Goal: Navigation & Orientation: Find specific page/section

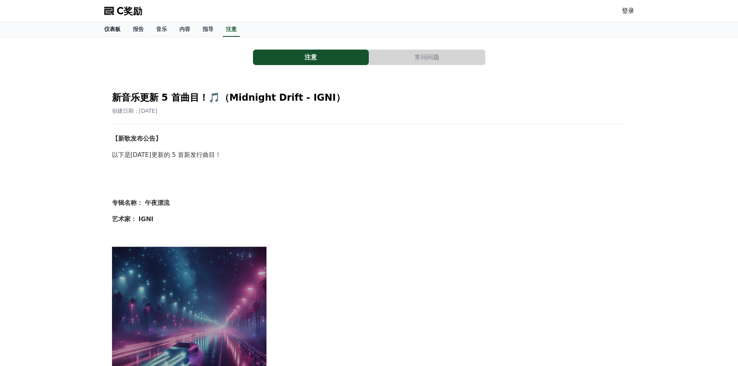
click at [118, 28] on font "仪表板" at bounding box center [112, 29] width 16 height 6
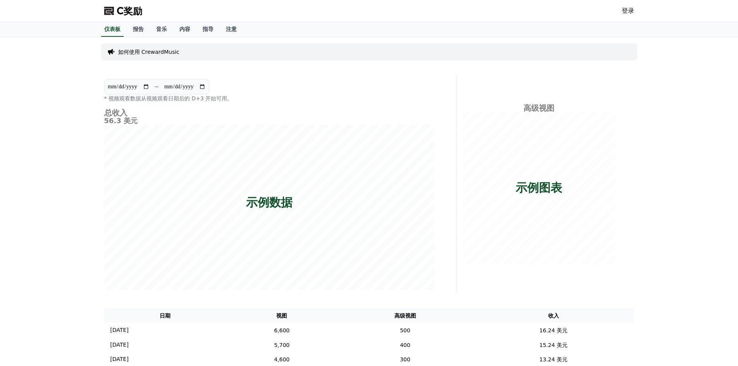
click at [618, 10] on div "C奖励 登录" at bounding box center [369, 11] width 542 height 22
click at [625, 9] on font "登录" at bounding box center [628, 10] width 12 height 7
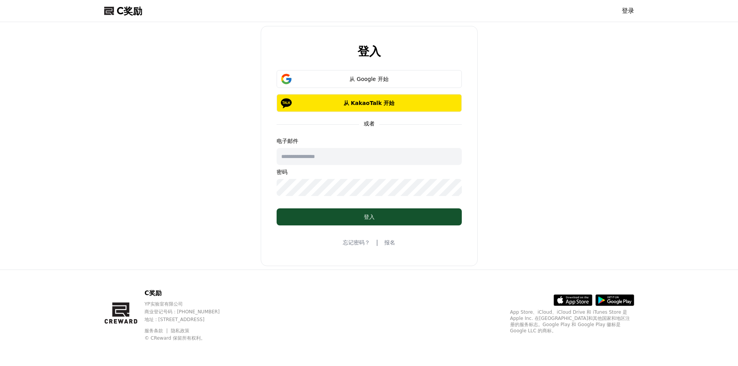
click at [362, 154] on input "text" at bounding box center [368, 156] width 185 height 17
type input "**********"
click at [364, 176] on div "**********" at bounding box center [368, 166] width 185 height 59
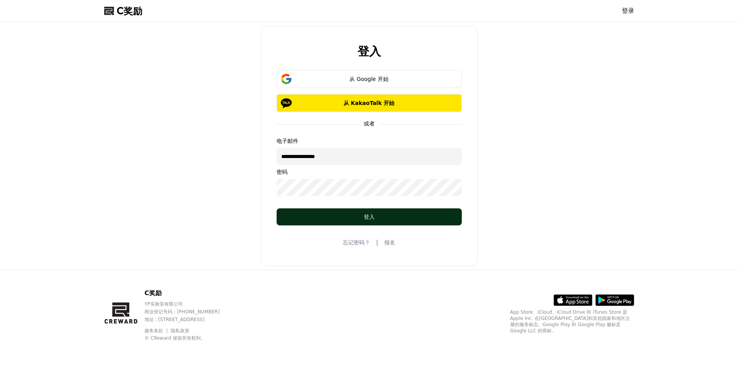
click at [362, 214] on div "登入" at bounding box center [369, 217] width 154 height 8
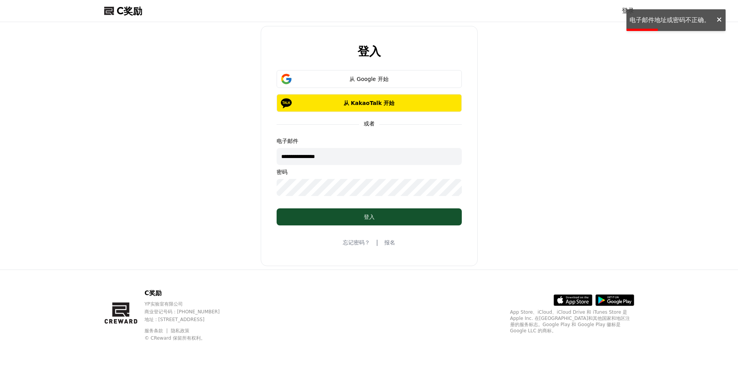
click at [269, 190] on form "**********" at bounding box center [369, 147] width 210 height 155
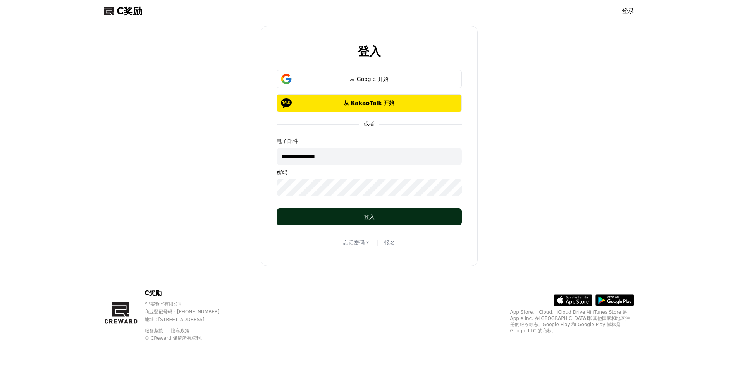
click at [362, 216] on div "登入" at bounding box center [369, 217] width 154 height 8
click at [359, 218] on div "登入" at bounding box center [369, 217] width 154 height 8
click at [313, 217] on div "登入" at bounding box center [369, 217] width 154 height 8
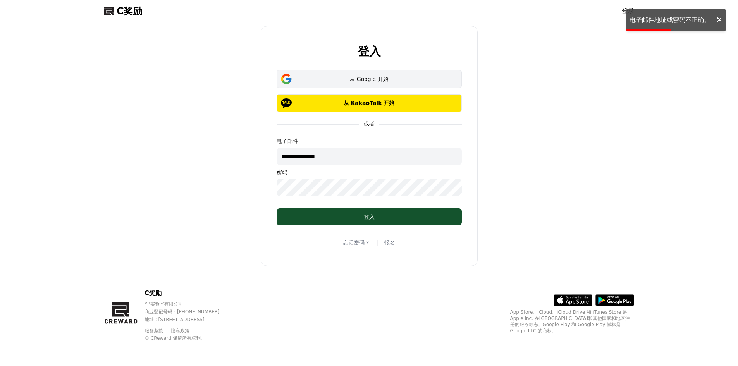
click at [362, 74] on button "从 Google 开始" at bounding box center [368, 79] width 185 height 18
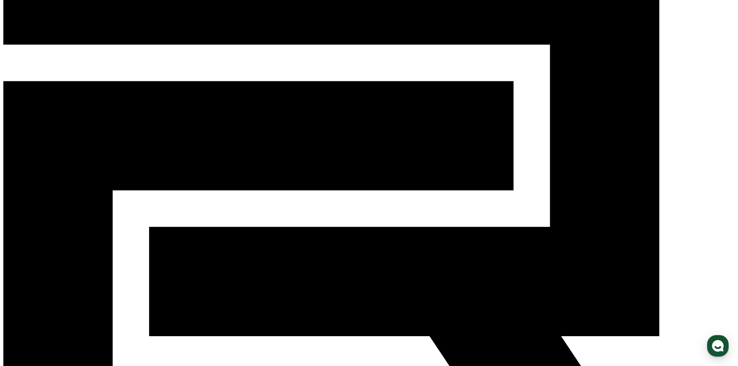
scroll to position [159, 0]
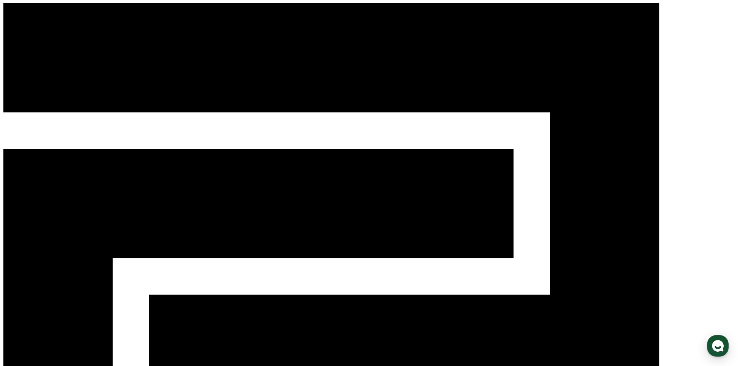
select select "**********"
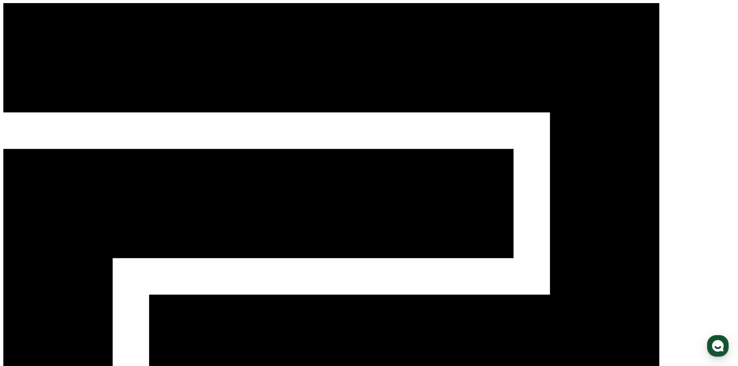
select select
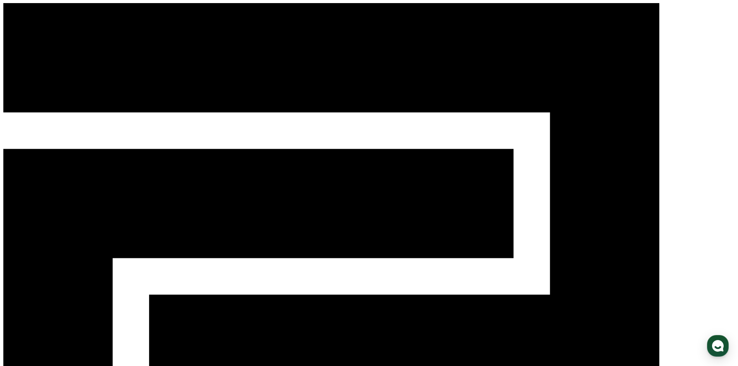
drag, startPoint x: 523, startPoint y: 80, endPoint x: 471, endPoint y: 175, distance: 108.3
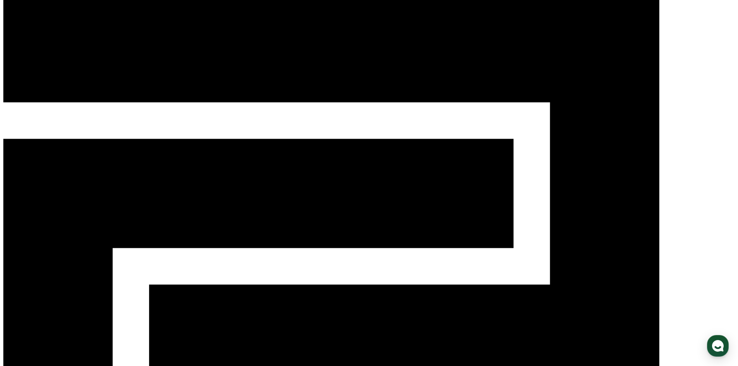
scroll to position [39, 0]
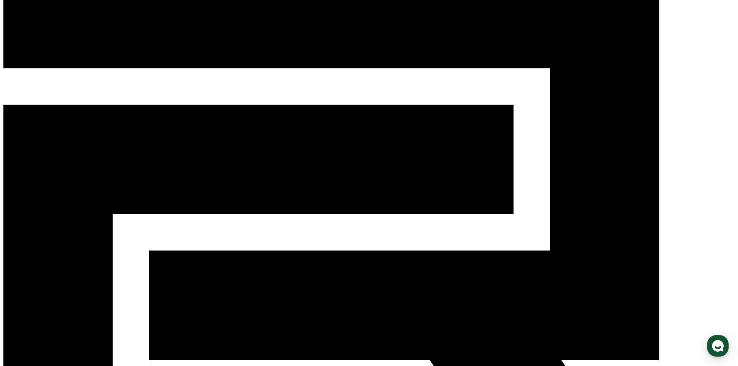
scroll to position [77, 0]
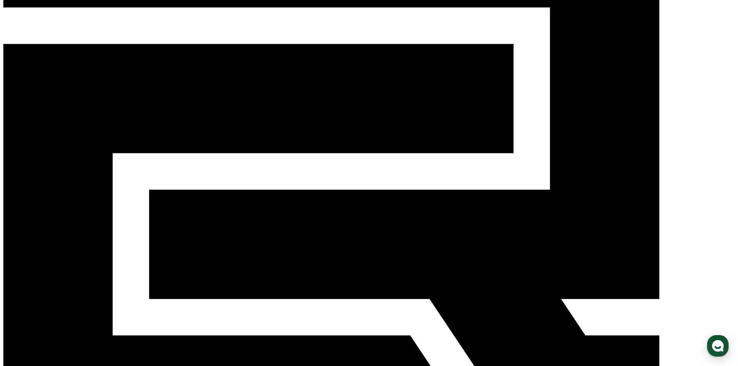
scroll to position [116, 0]
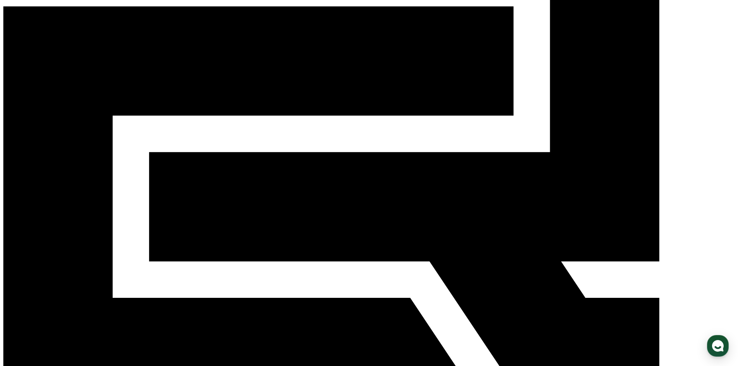
scroll to position [155, 0]
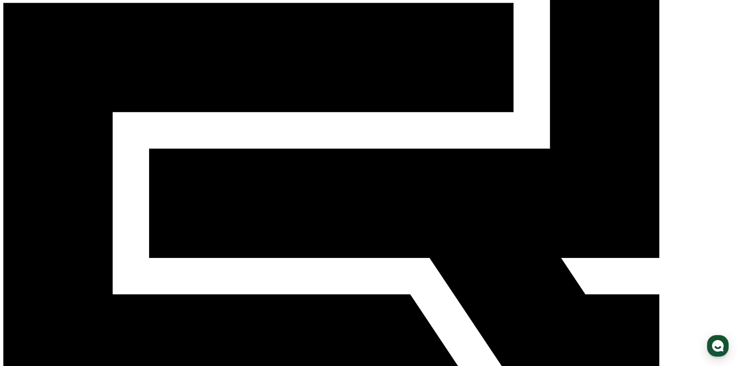
scroll to position [143, 0]
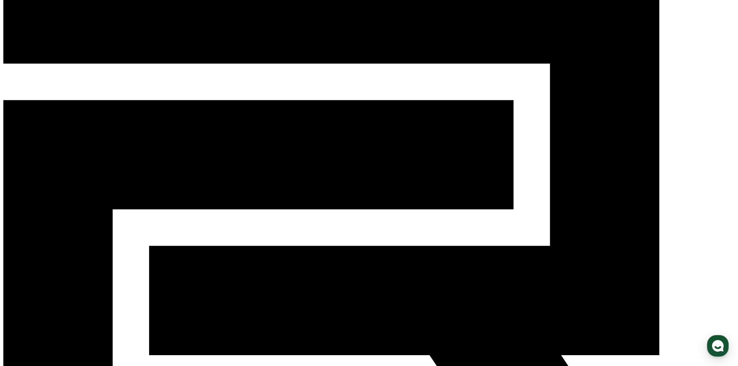
scroll to position [0, 0]
